Goal: Check status

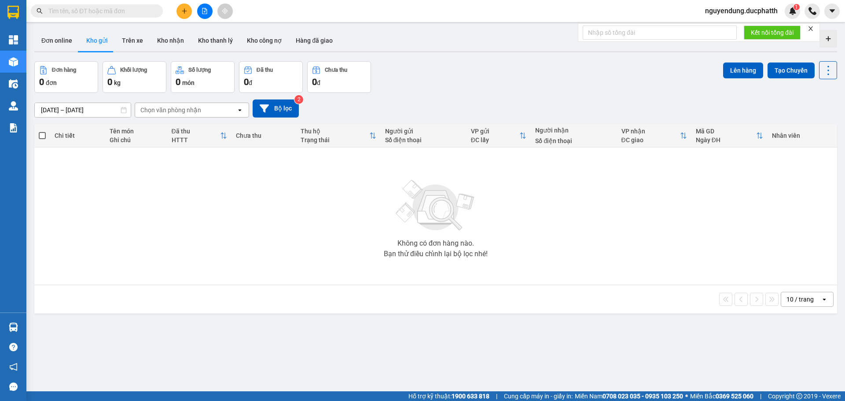
click at [255, 276] on div "Không có đơn hàng nào. Bạn thử điều chỉnh lại bộ lọc nhé!" at bounding box center [436, 216] width 794 height 132
click at [118, 44] on button "Trên xe" at bounding box center [132, 40] width 35 height 21
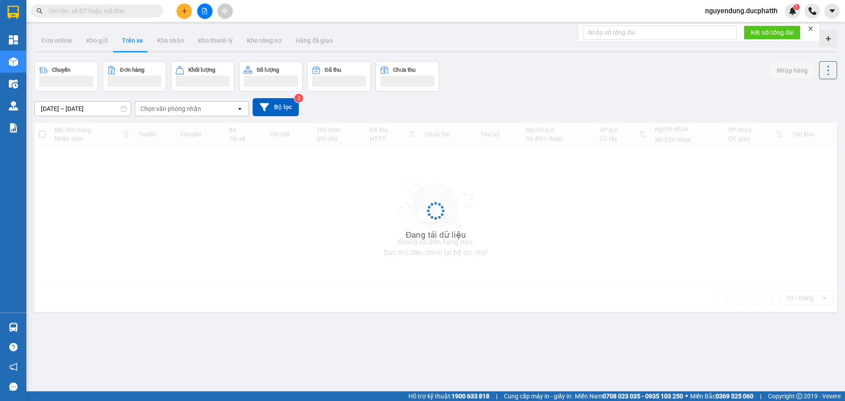
click at [129, 42] on button "Trên xe" at bounding box center [132, 40] width 35 height 21
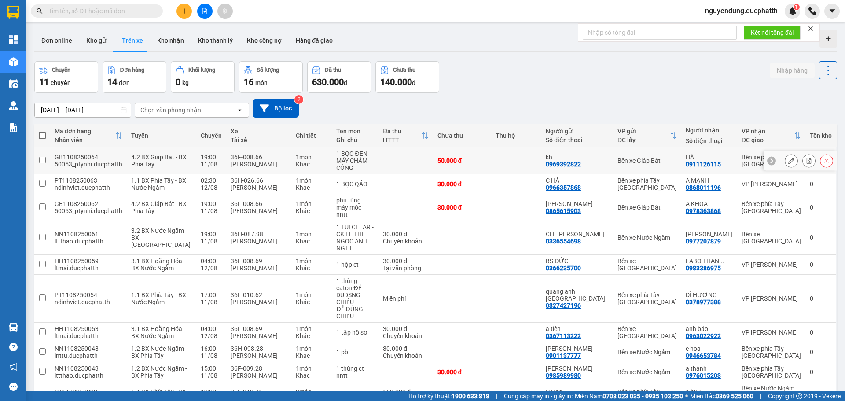
click at [770, 161] on icon at bounding box center [771, 160] width 3 height 5
